Goal: Transaction & Acquisition: Purchase product/service

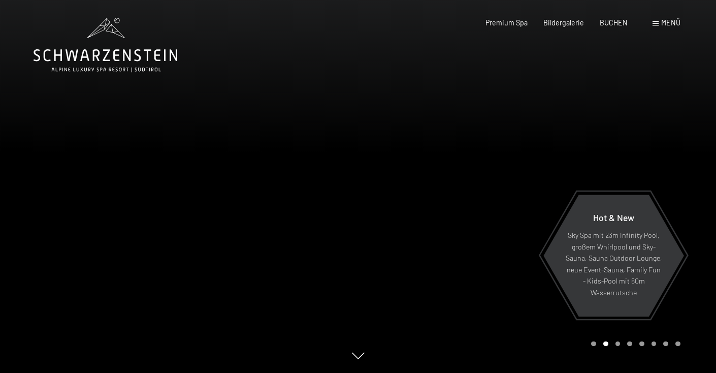
click at [668, 23] on span "Menü" at bounding box center [670, 22] width 19 height 9
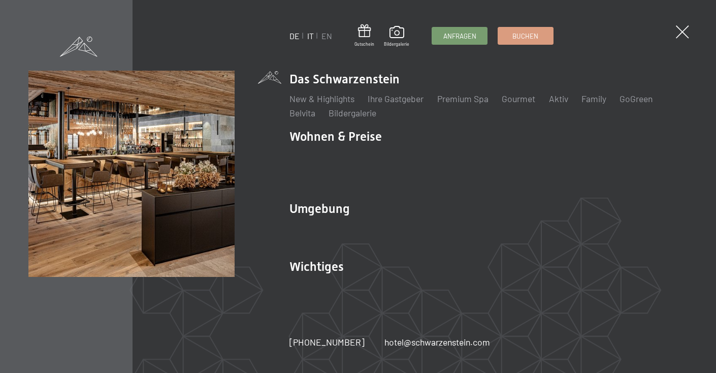
click at [313, 35] on link "IT" at bounding box center [310, 36] width 7 height 10
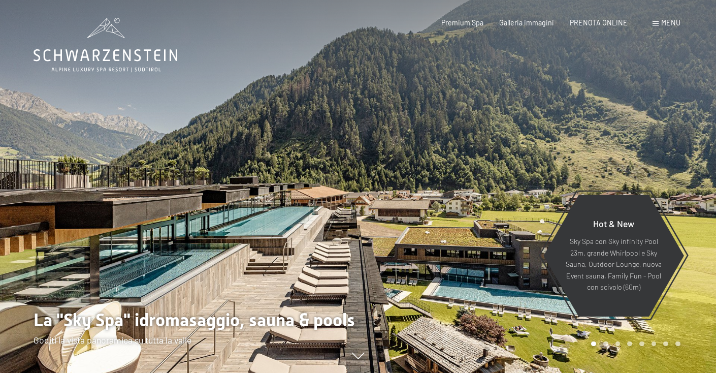
click at [674, 24] on span "Menu" at bounding box center [670, 22] width 19 height 9
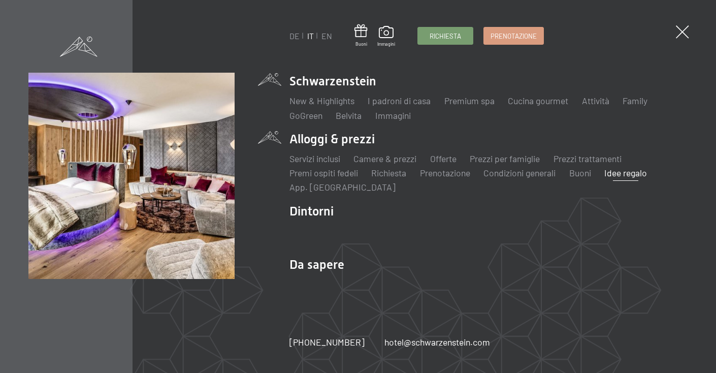
click at [615, 172] on link "Idee regalo" at bounding box center [626, 172] width 43 height 11
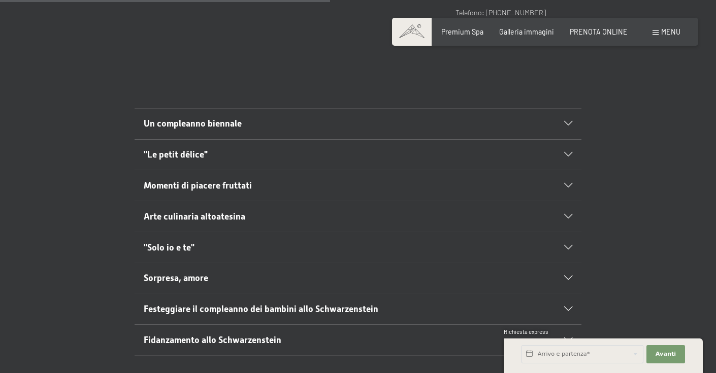
scroll to position [563, 0]
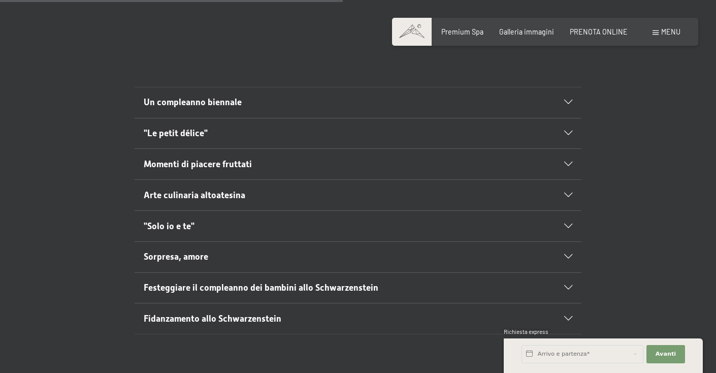
click at [570, 222] on div ""Solo io e te"" at bounding box center [358, 226] width 429 height 30
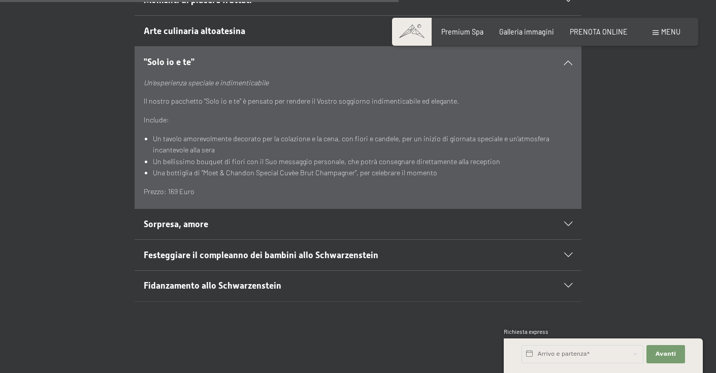
scroll to position [729, 0]
click at [535, 232] on div "Sorpresa, amore" at bounding box center [358, 223] width 429 height 30
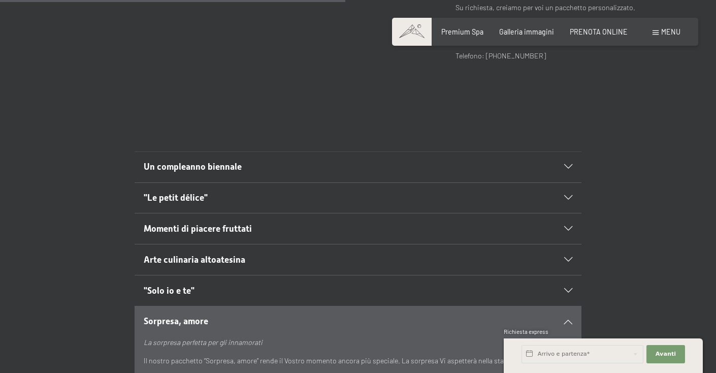
scroll to position [397, 0]
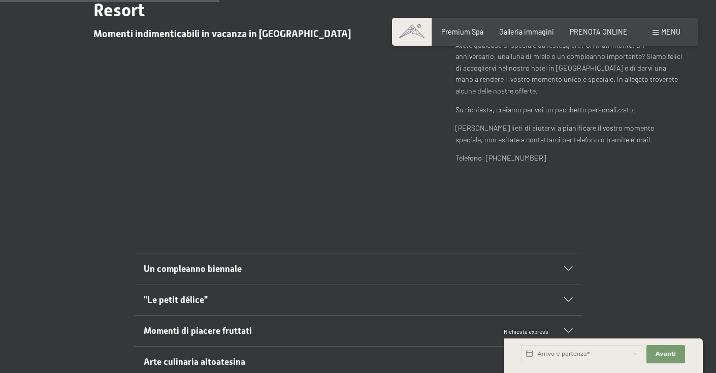
click at [669, 33] on span "Menu" at bounding box center [670, 31] width 19 height 9
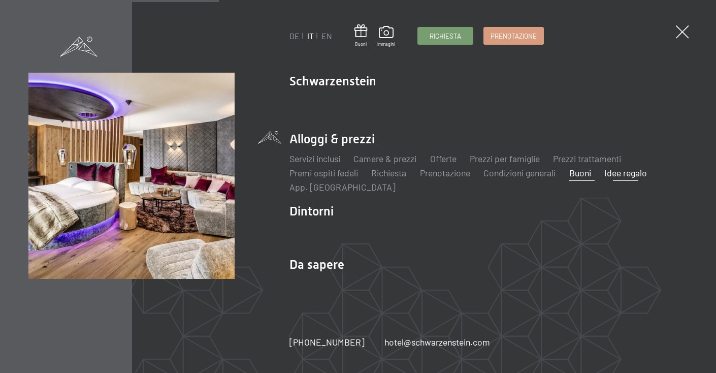
click at [581, 170] on link "Buoni" at bounding box center [581, 172] width 22 height 11
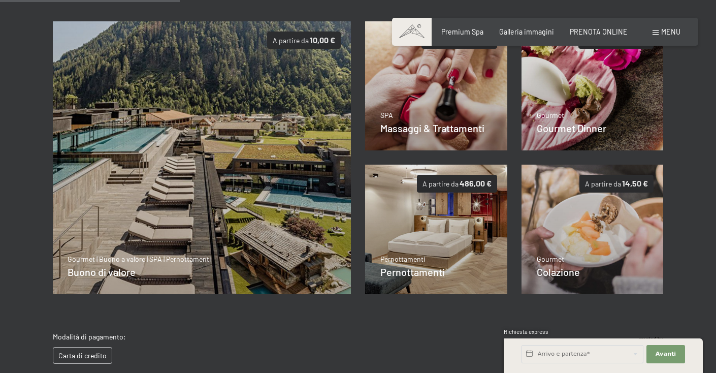
scroll to position [204, 0]
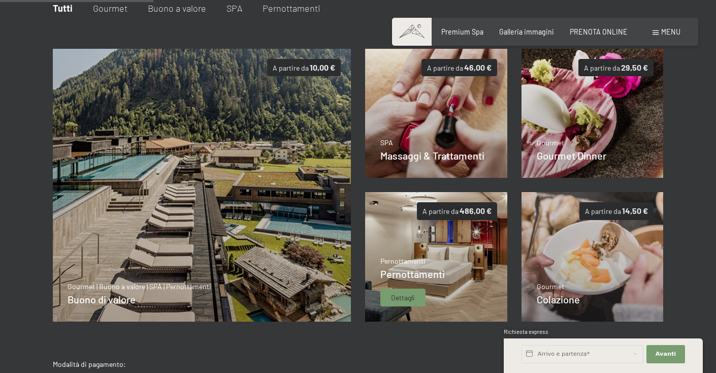
click at [434, 222] on img at bounding box center [436, 257] width 142 height 130
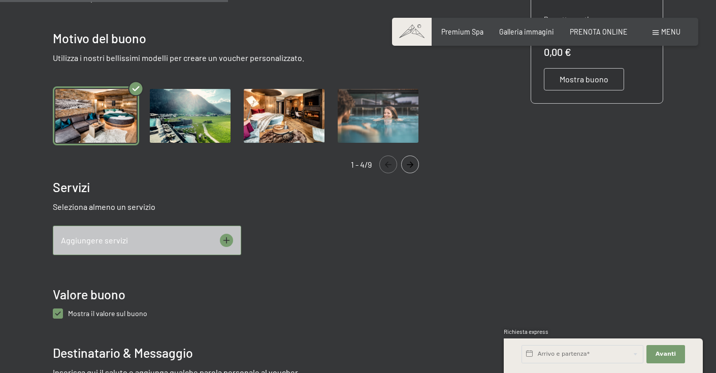
scroll to position [377, 0]
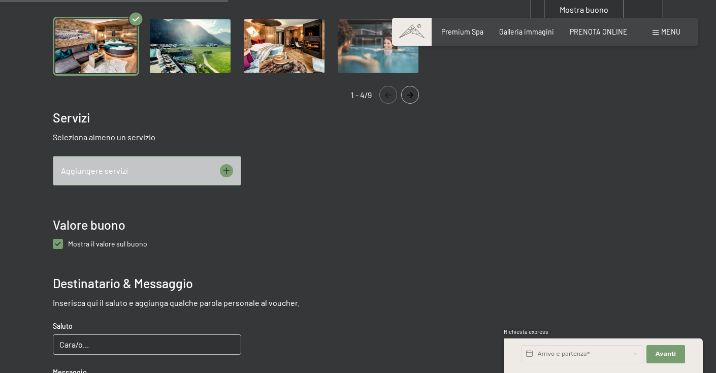
click at [229, 167] on icon at bounding box center [226, 170] width 13 height 13
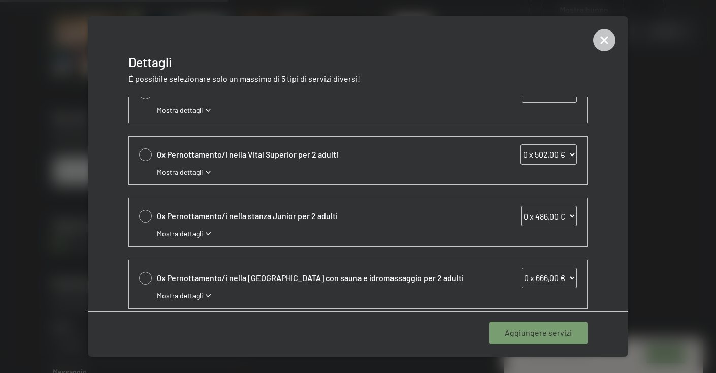
scroll to position [207, 0]
click at [205, 173] on div "Mostra dettagli" at bounding box center [367, 173] width 420 height 10
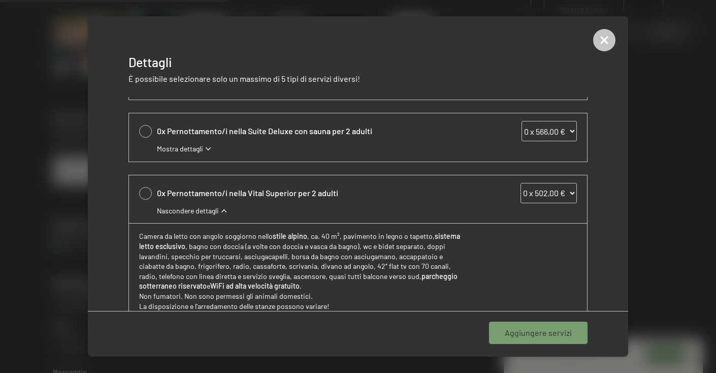
scroll to position [171, 0]
click at [607, 39] on icon at bounding box center [604, 40] width 22 height 22
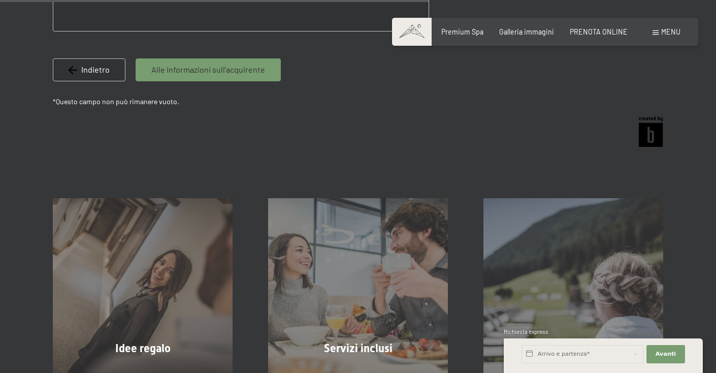
scroll to position [893, 0]
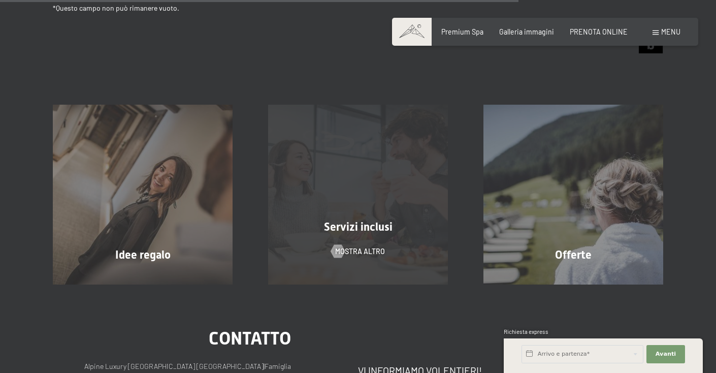
click at [374, 231] on span "Servizi inclusi" at bounding box center [358, 226] width 69 height 13
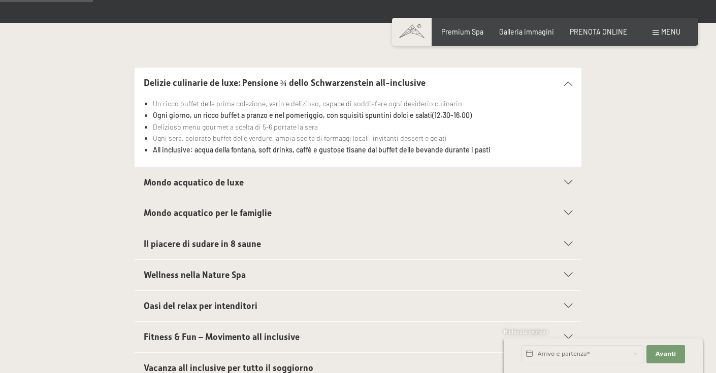
scroll to position [222, 0]
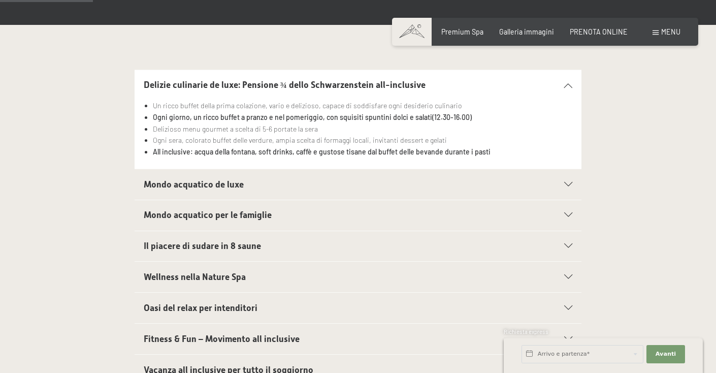
click at [357, 180] on h2 "Mondo acquatico de luxe" at bounding box center [337, 184] width 386 height 13
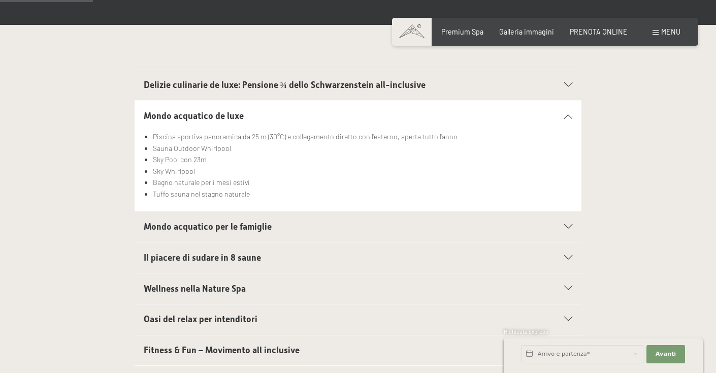
click at [353, 222] on h2 "Mondo acquatico per le famiglie" at bounding box center [337, 226] width 386 height 13
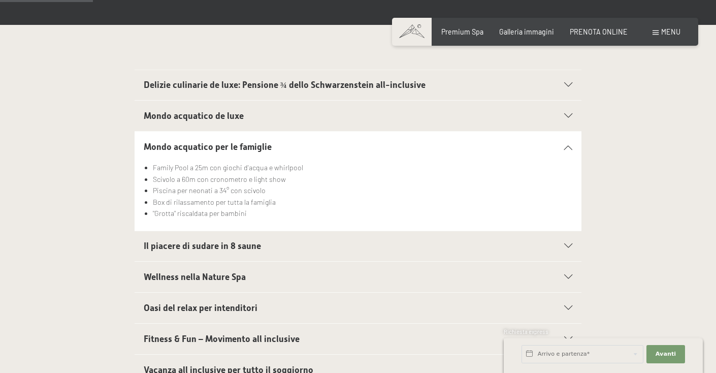
click at [350, 248] on h2 "Il piacere di sudare in 8 saune" at bounding box center [337, 246] width 386 height 13
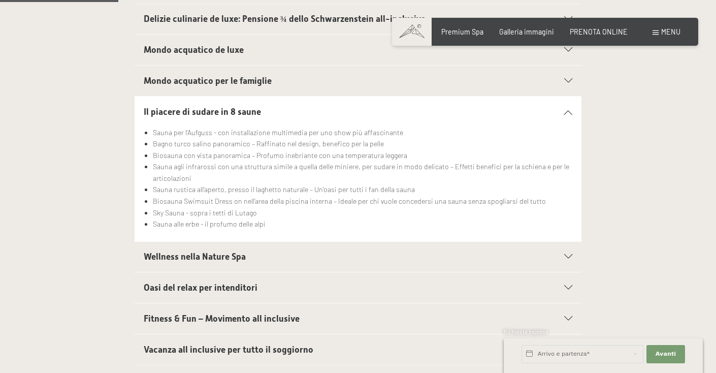
scroll to position [291, 0]
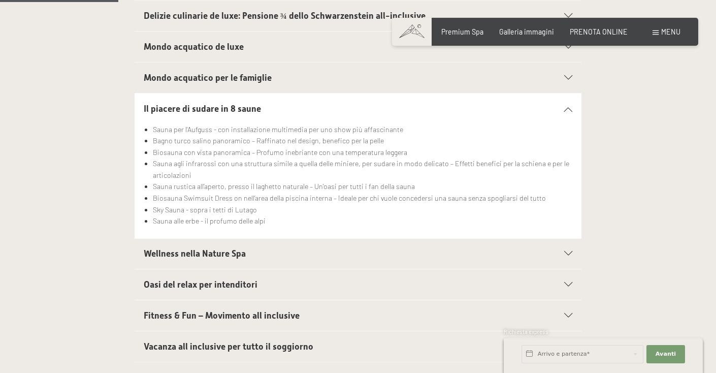
click at [339, 259] on h2 "Wellness nella Nature Spa" at bounding box center [337, 253] width 386 height 13
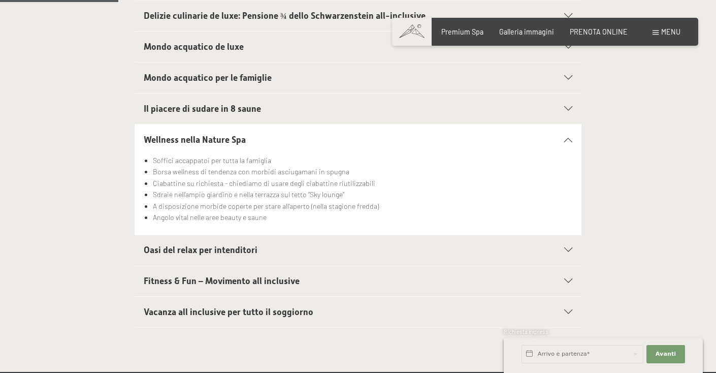
click at [322, 239] on div "Oasi del relax per intenditori" at bounding box center [358, 250] width 429 height 30
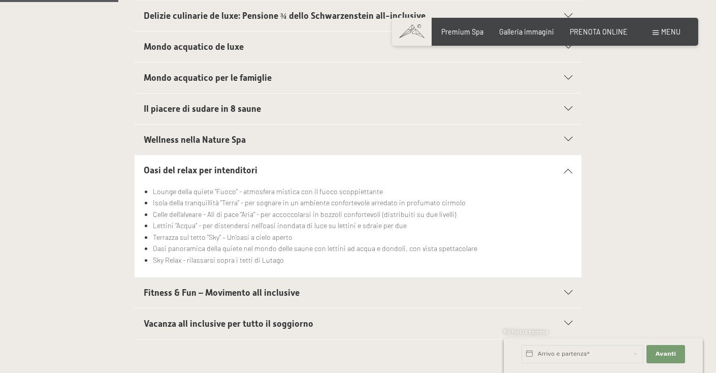
click at [321, 294] on h2 "Fitness & Fun – Movimento all inclusive" at bounding box center [337, 293] width 386 height 13
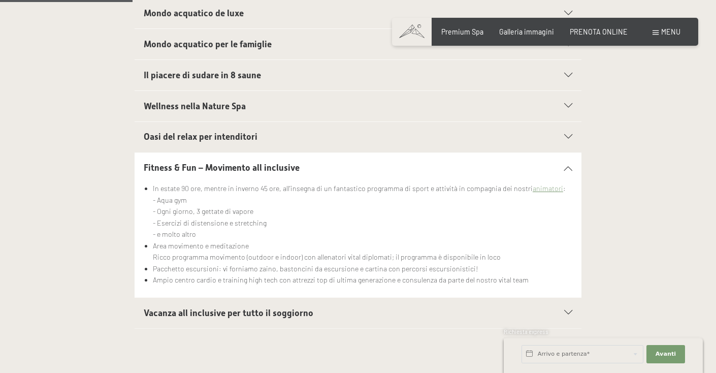
scroll to position [326, 0]
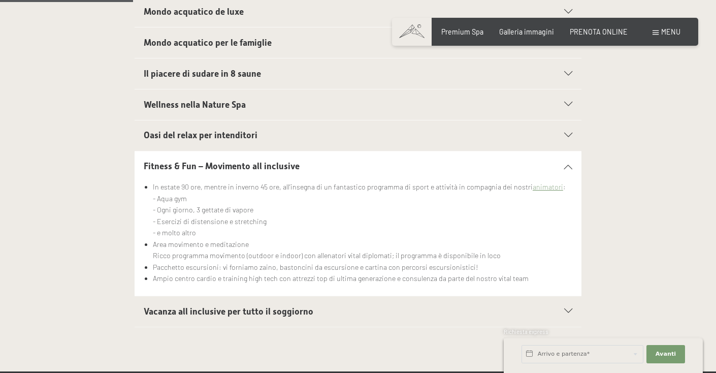
click at [322, 314] on h2 "Vacanza all inclusive per tutto il soggiorno" at bounding box center [337, 311] width 386 height 13
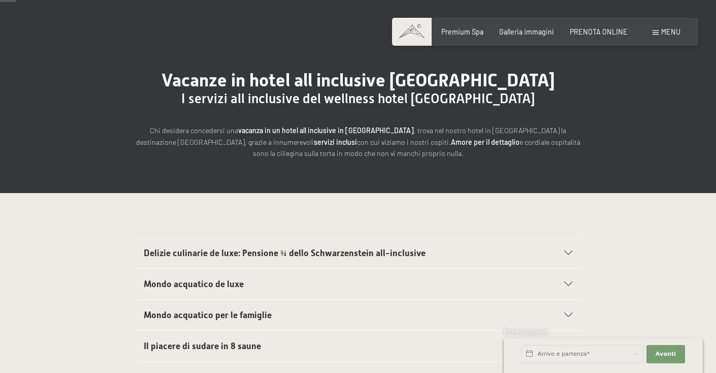
scroll to position [37, 0]
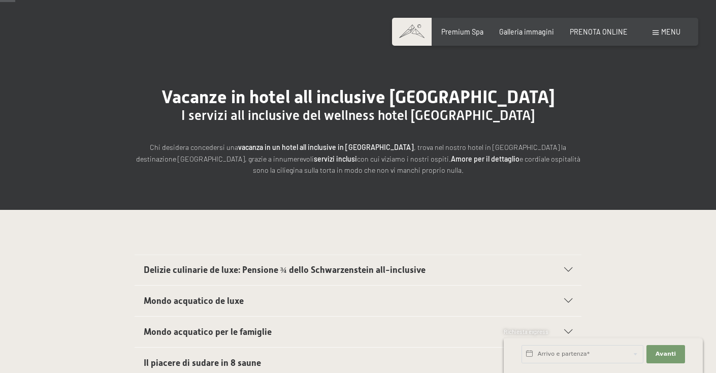
click at [280, 267] on span "Delizie culinarie de luxe: Pensione ¾ dello Schwarzenstein all-inclusive" at bounding box center [285, 270] width 282 height 10
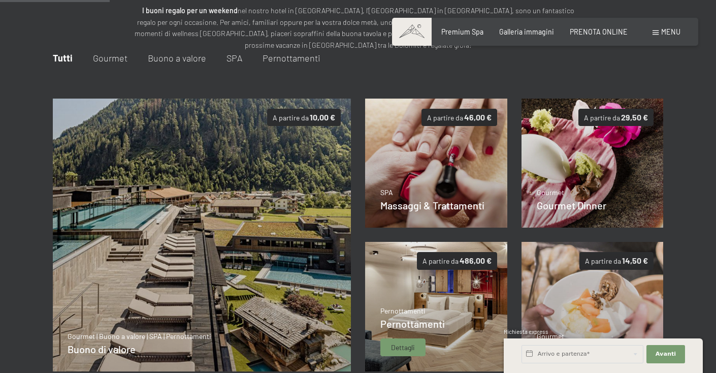
click at [473, 303] on img at bounding box center [436, 307] width 142 height 130
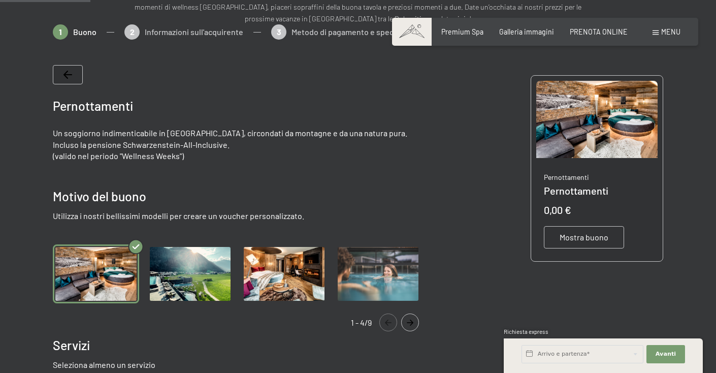
scroll to position [151, 0]
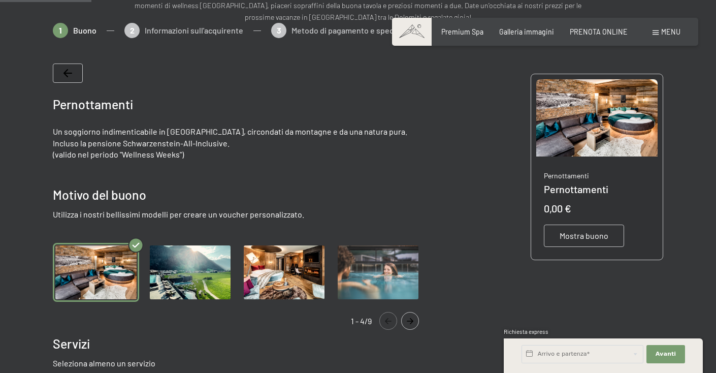
click at [312, 268] on img "Gallery" at bounding box center [284, 272] width 86 height 59
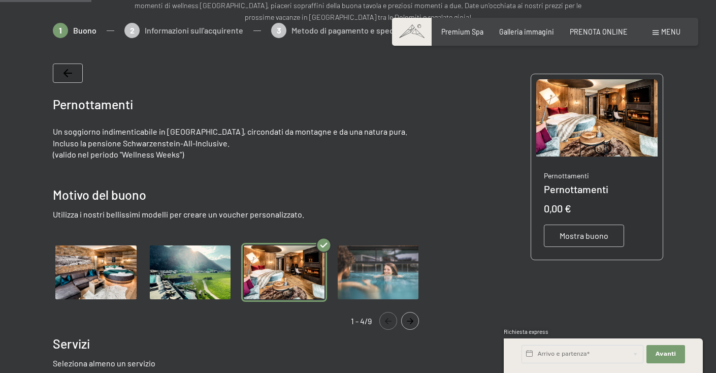
click at [221, 266] on img "Gallery" at bounding box center [190, 272] width 86 height 59
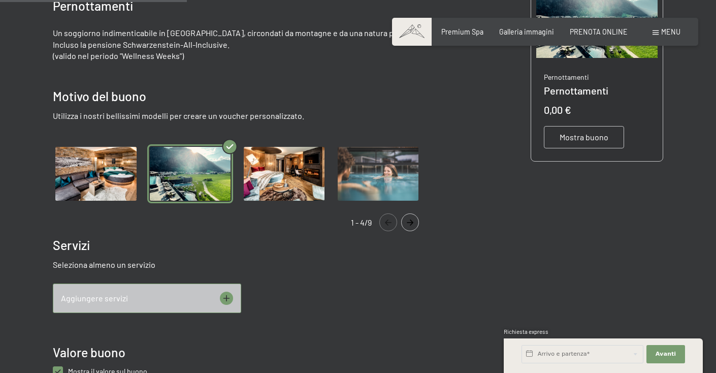
scroll to position [309, 0]
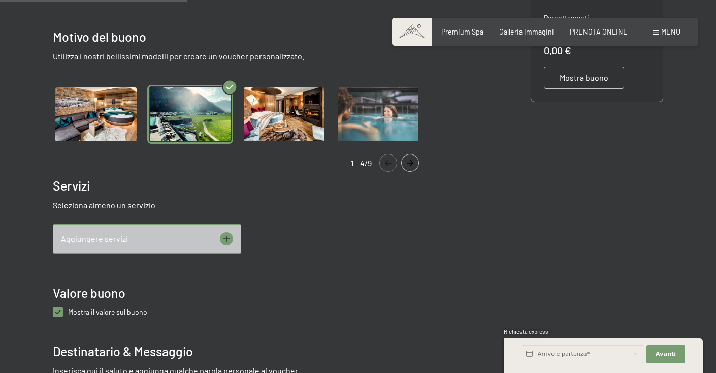
click at [412, 164] on icon "Navigate to next slide" at bounding box center [410, 163] width 7 height 6
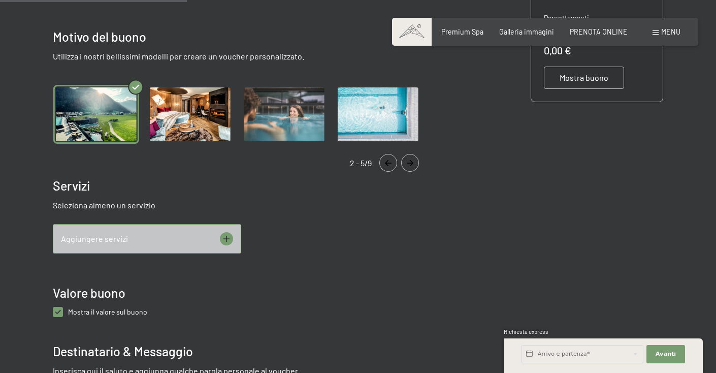
click at [412, 164] on icon "Navigate to next slide" at bounding box center [410, 163] width 7 height 6
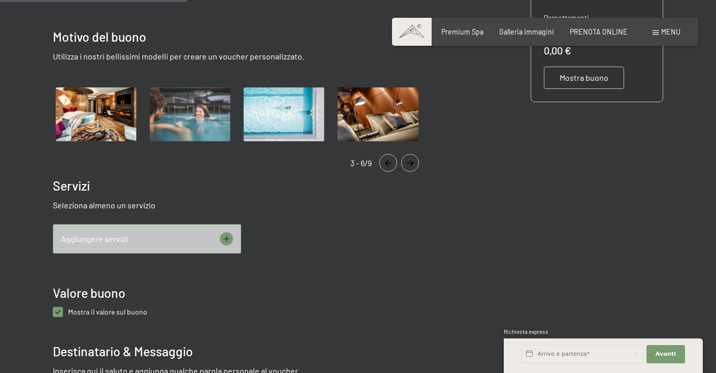
click at [412, 164] on icon "Navigate to next slide" at bounding box center [410, 163] width 7 height 6
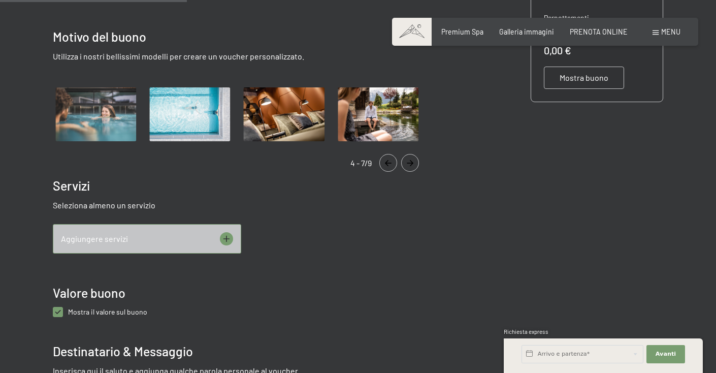
click at [412, 164] on icon "Navigate to next slide" at bounding box center [410, 163] width 7 height 6
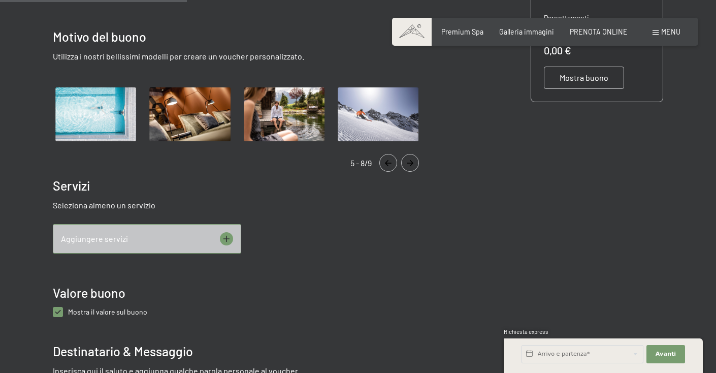
click at [412, 164] on icon "Navigate to next slide" at bounding box center [410, 163] width 7 height 6
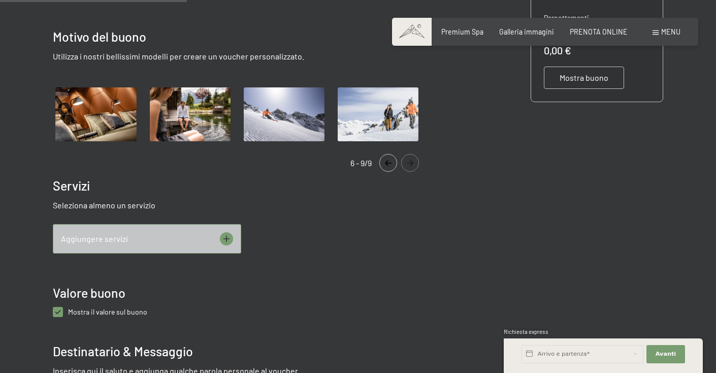
click at [412, 164] on icon "Navigate to next slide" at bounding box center [410, 163] width 7 height 6
click at [385, 162] on icon "Navigate to previous slide" at bounding box center [388, 163] width 17 height 6
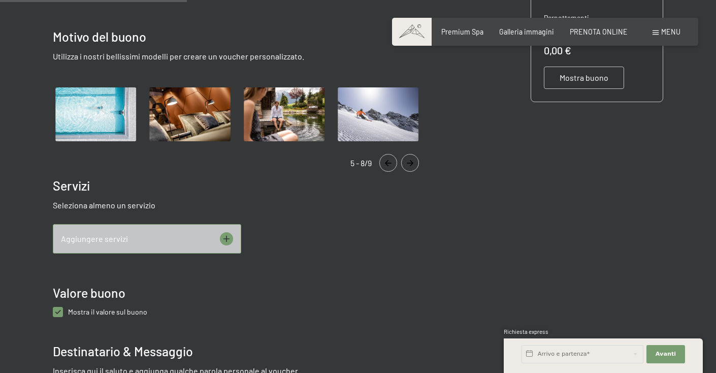
click at [385, 162] on icon "Navigate to previous slide" at bounding box center [388, 163] width 17 height 6
click at [229, 234] on icon at bounding box center [226, 238] width 13 height 13
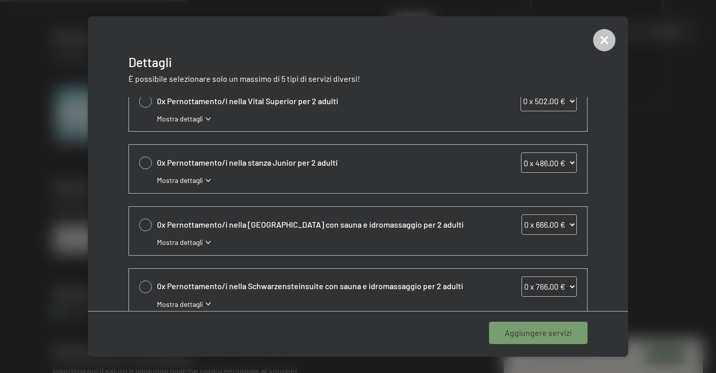
scroll to position [262, 0]
click at [208, 176] on div "Mostra dettagli" at bounding box center [367, 180] width 420 height 10
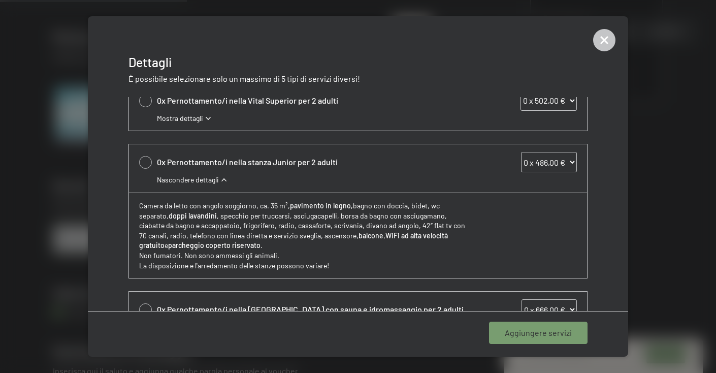
click at [146, 101] on div at bounding box center [145, 100] width 13 height 13
select select "1"
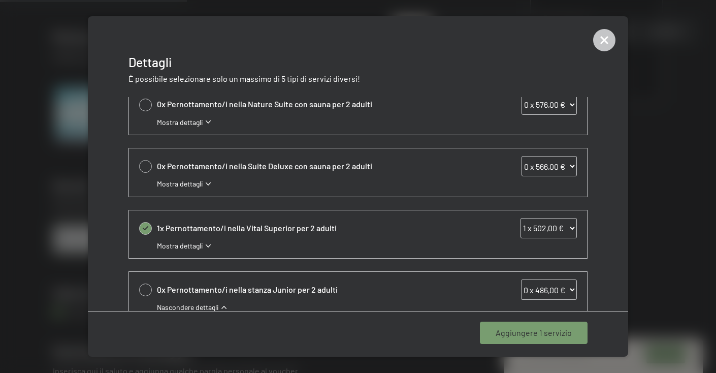
scroll to position [134, 0]
click at [550, 335] on span "Aggiungere 1 servizio" at bounding box center [534, 332] width 76 height 11
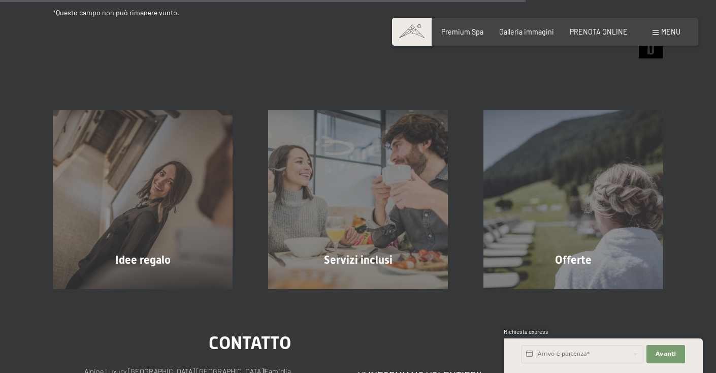
scroll to position [955, 0]
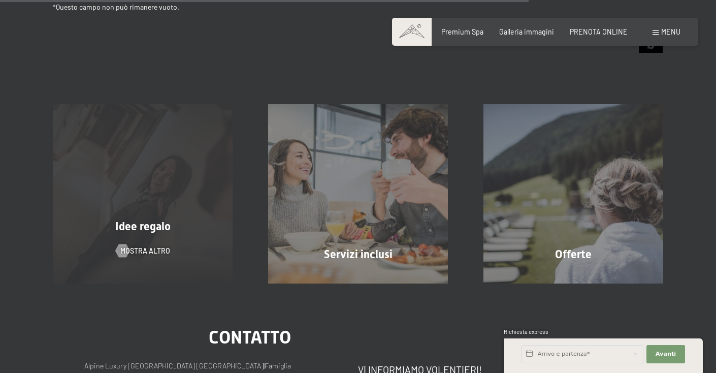
click at [126, 211] on div "Idee regalo mostra altro" at bounding box center [142, 193] width 215 height 179
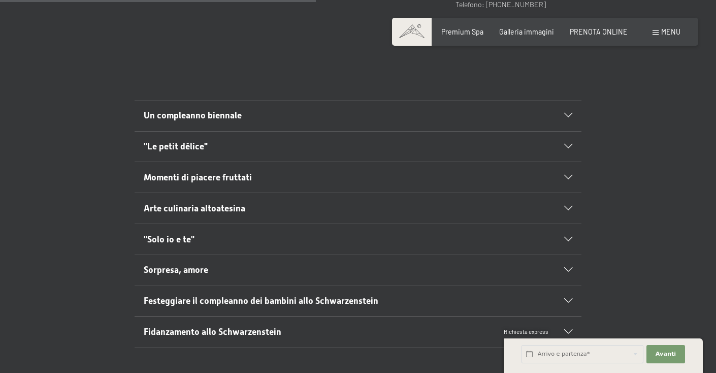
scroll to position [597, 0]
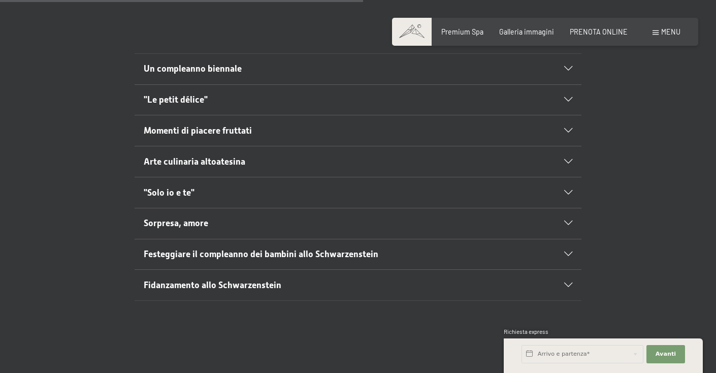
click at [293, 73] on h2 "Un compleanno biennale" at bounding box center [337, 68] width 386 height 13
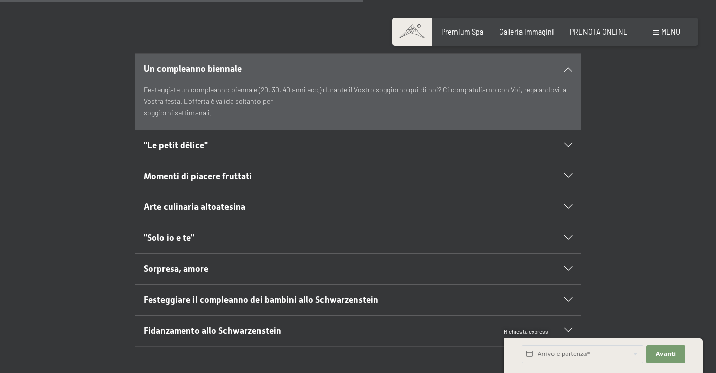
click at [301, 145] on h2 ""Le petit délice"" at bounding box center [337, 145] width 386 height 13
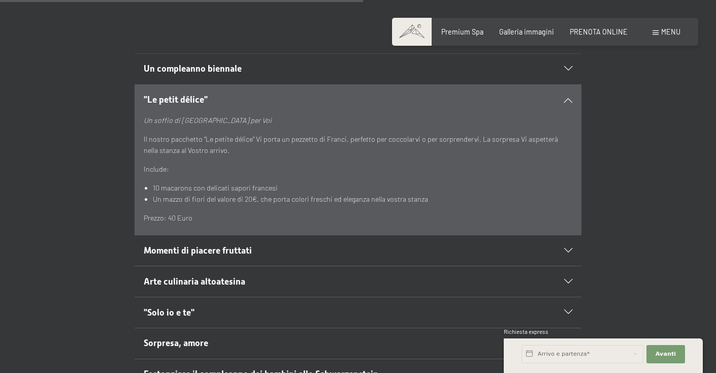
click at [303, 243] on div "Momenti di piacere fruttati" at bounding box center [358, 250] width 429 height 30
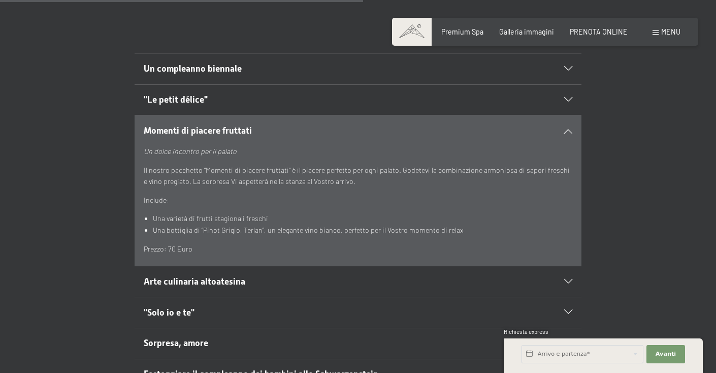
click at [296, 283] on h2 "Arte culinaria altoatesina" at bounding box center [337, 281] width 386 height 13
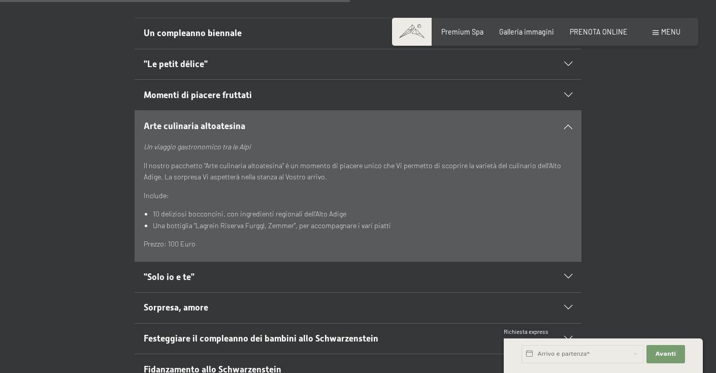
scroll to position [635, 0]
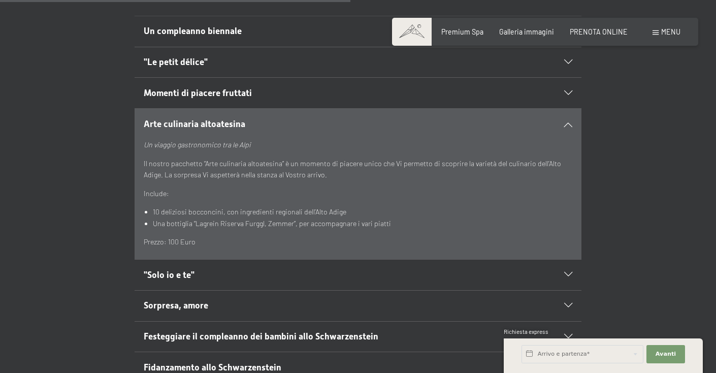
click at [296, 283] on div ""Solo io e te"" at bounding box center [358, 275] width 429 height 30
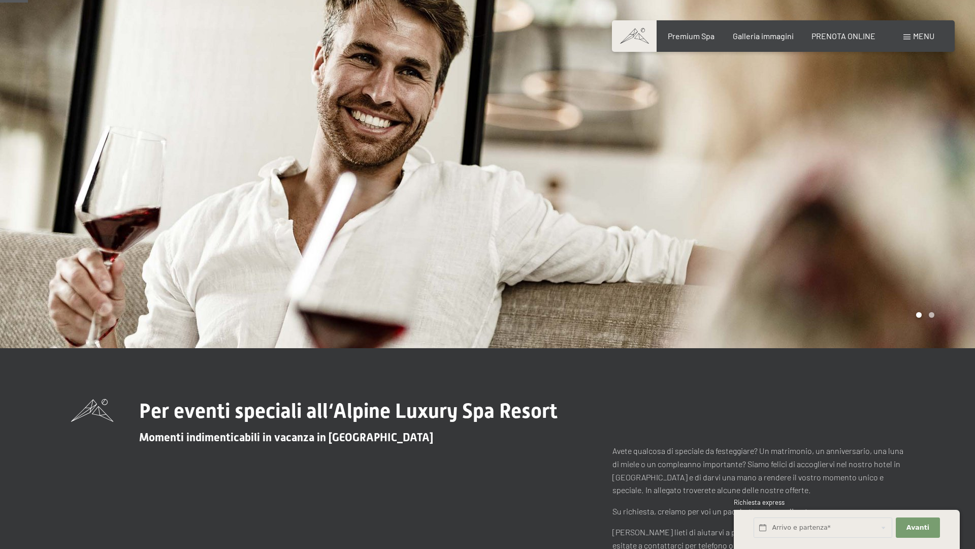
scroll to position [0, 0]
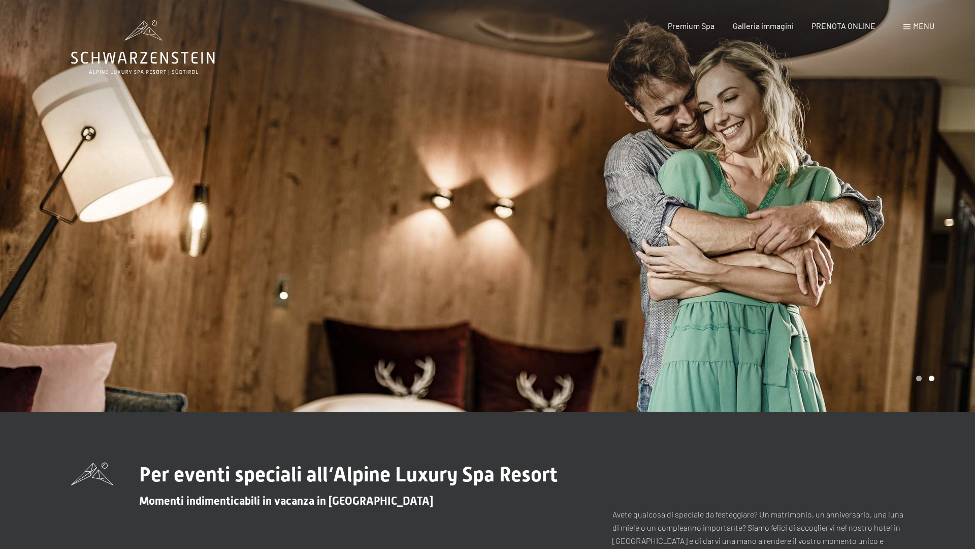
click at [716, 30] on span "Menu" at bounding box center [923, 26] width 21 height 10
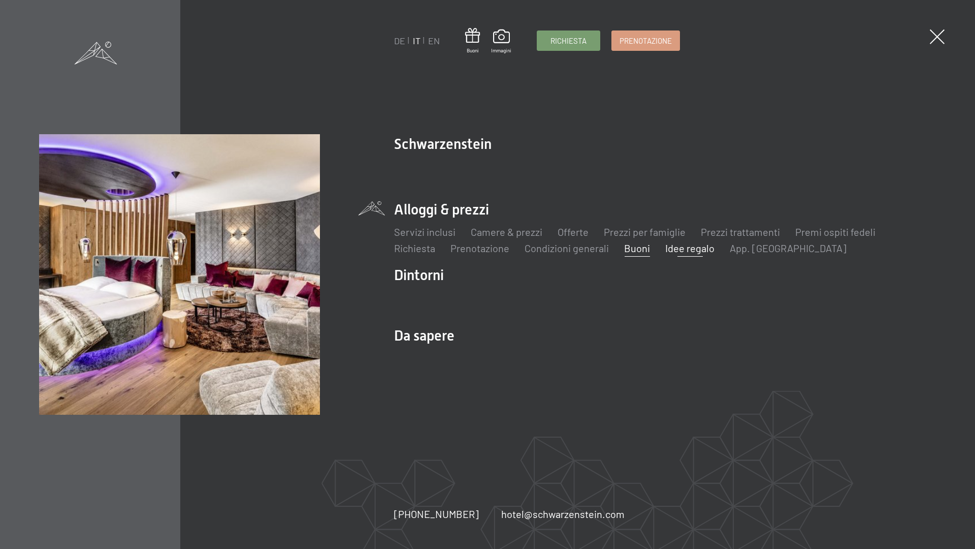
click at [636, 249] on link "Buoni" at bounding box center [637, 248] width 26 height 12
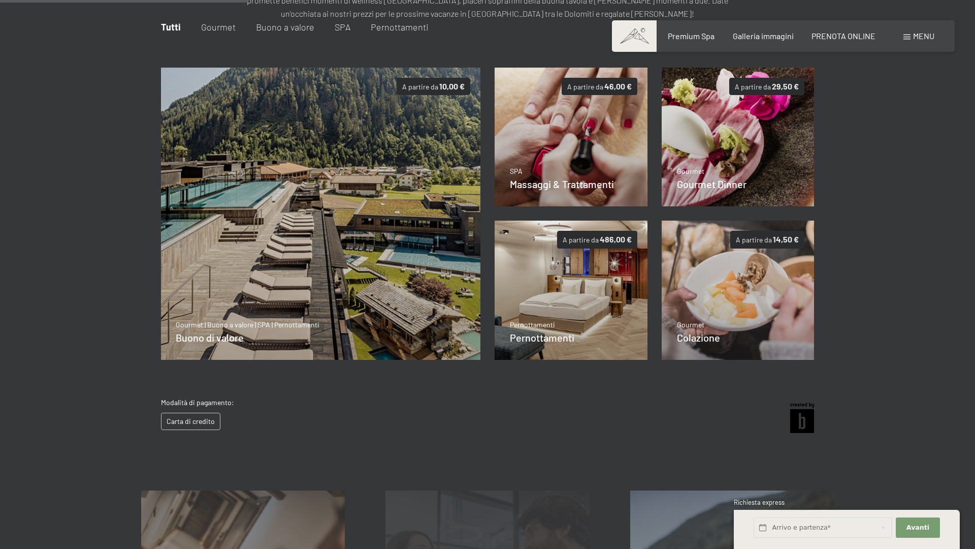
scroll to position [142, 0]
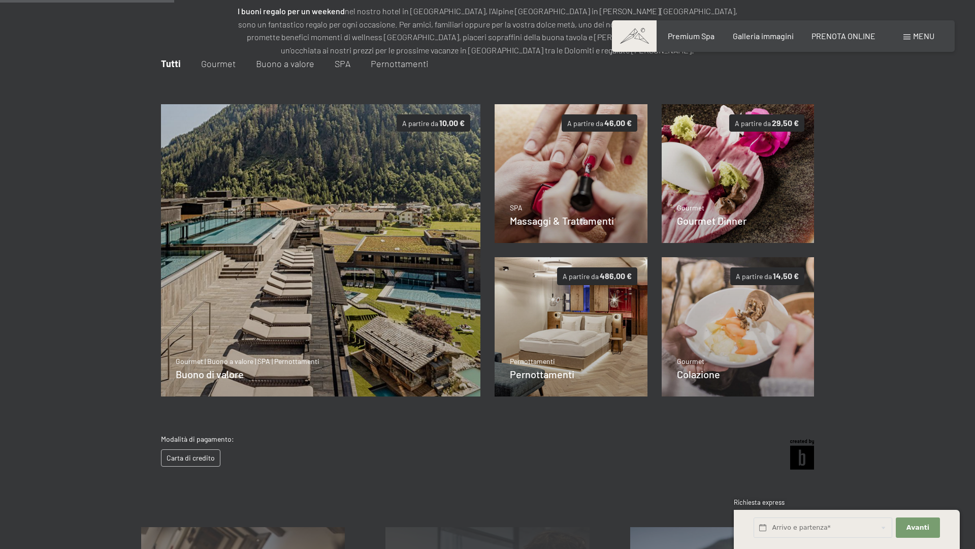
click at [578, 356] on img at bounding box center [571, 326] width 153 height 139
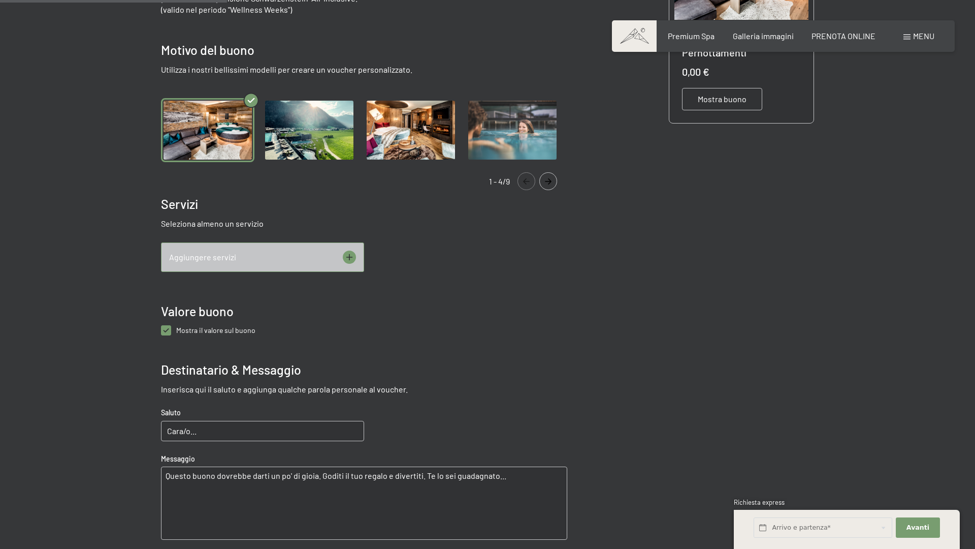
scroll to position [270, 0]
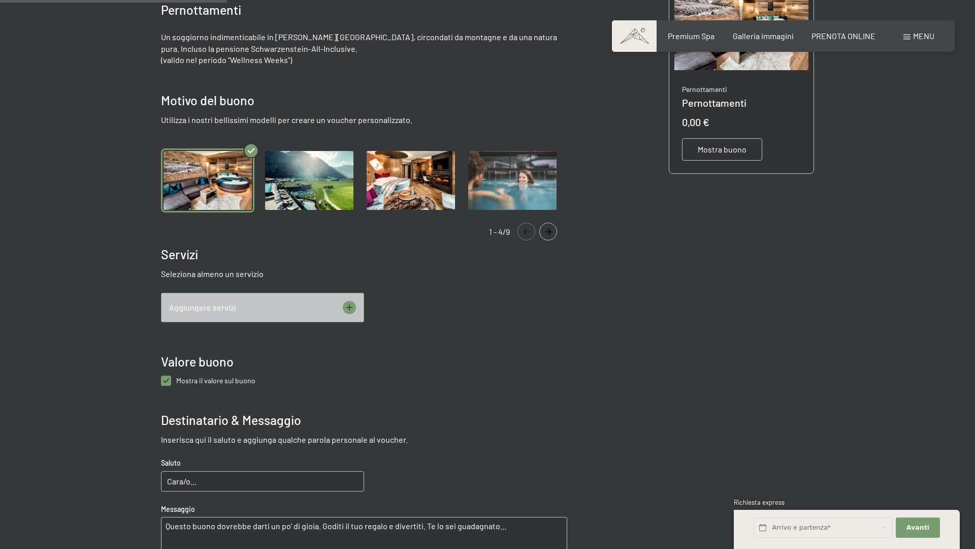
click at [352, 308] on icon at bounding box center [349, 307] width 13 height 13
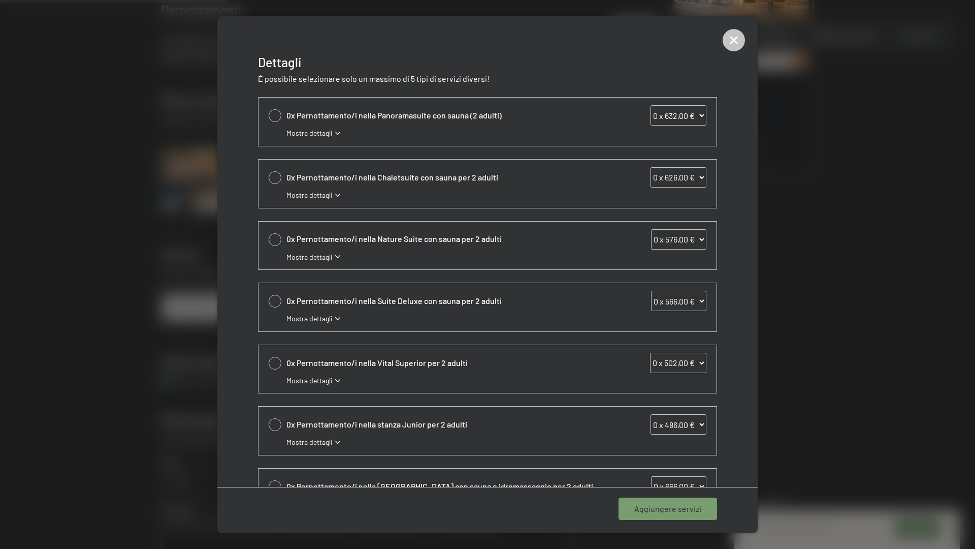
click at [507, 367] on span "0x Pernottamento/i nella Vital Superior per 2 adulti" at bounding box center [444, 362] width 315 height 11
click at [274, 364] on div at bounding box center [275, 363] width 13 height 13
select select "1"
click at [677, 516] on div "Aggiungere 1 servizio" at bounding box center [664, 508] width 108 height 22
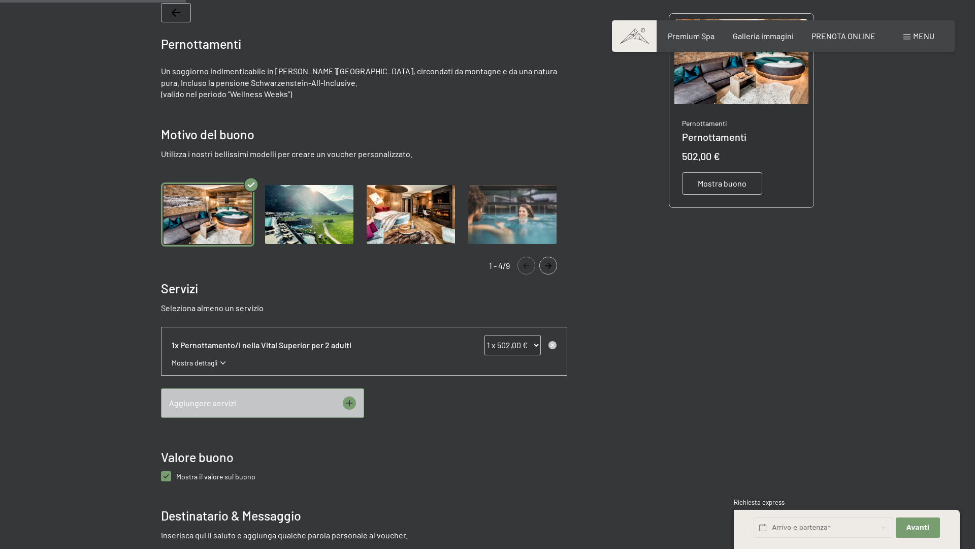
scroll to position [227, 0]
